Goal: Transaction & Acquisition: Purchase product/service

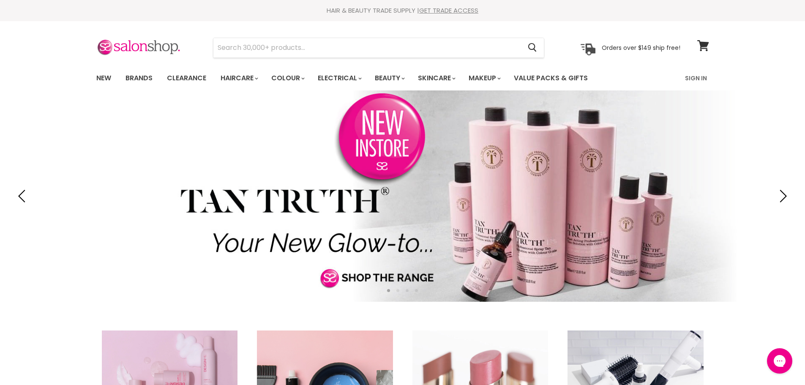
type input "wetbrush detangler techno stone purple"
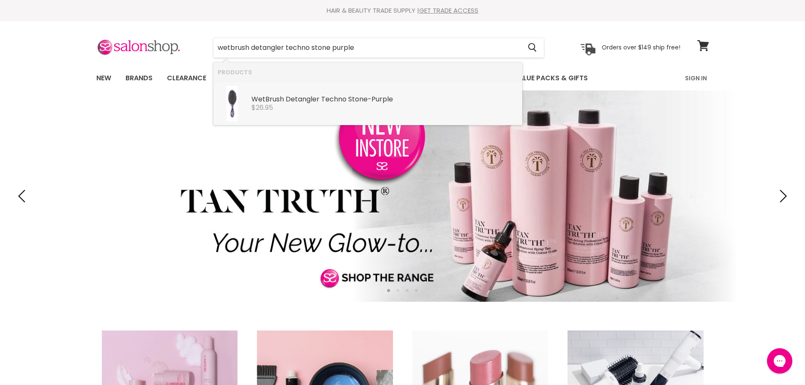
click at [309, 106] on div "$26.95" at bounding box center [384, 108] width 267 height 8
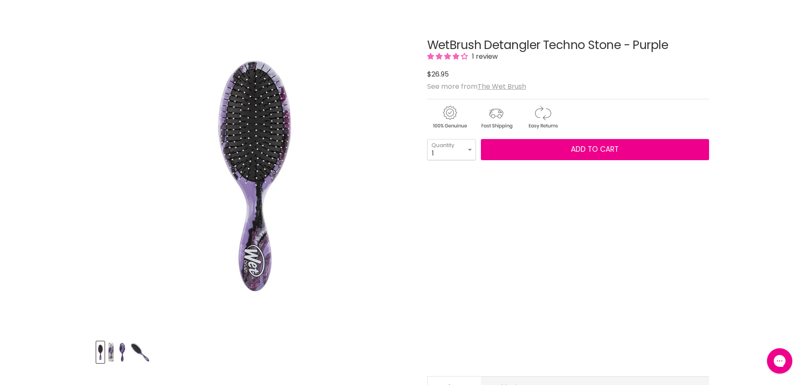
click at [261, 239] on img "WetBrush Detangler Techno Stone - Purple image. Click or Scroll to Zoom." at bounding box center [253, 175] width 97 height 296
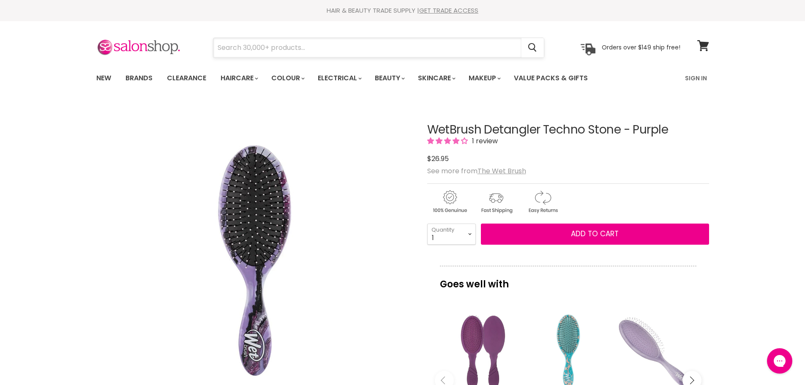
click at [353, 47] on input "Search" at bounding box center [367, 47] width 308 height 19
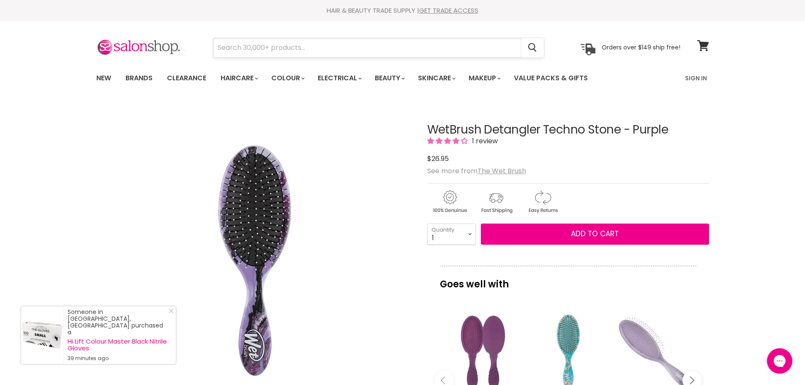
paste input "wetbrush detangler techno stone turquoise"
type input "wetbrush detangler techno stone turquoise"
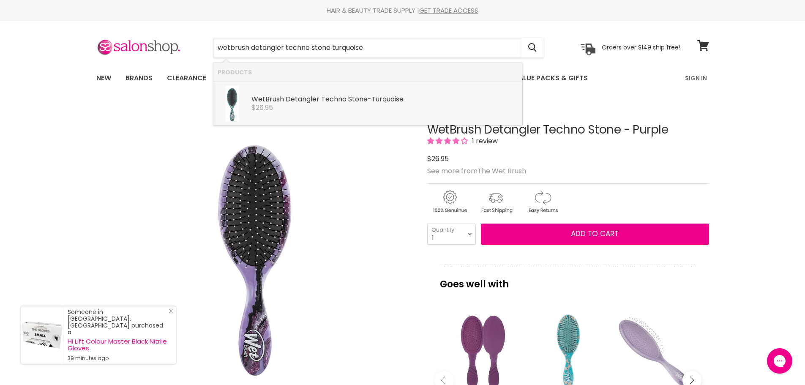
click at [366, 109] on div "$26.95" at bounding box center [384, 108] width 267 height 8
